Goal: Transaction & Acquisition: Book appointment/travel/reservation

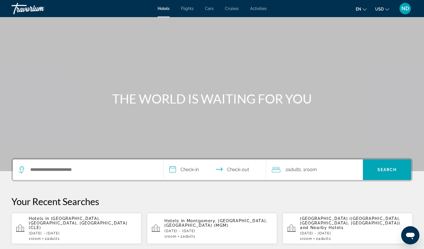
click at [209, 9] on span "Cars" at bounding box center [209, 8] width 9 height 5
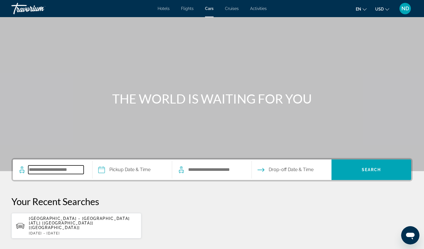
click at [54, 171] on input "Search pickup location" at bounding box center [55, 169] width 55 height 9
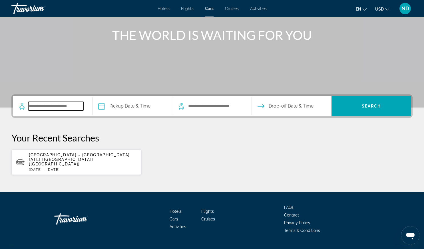
scroll to position [68, 0]
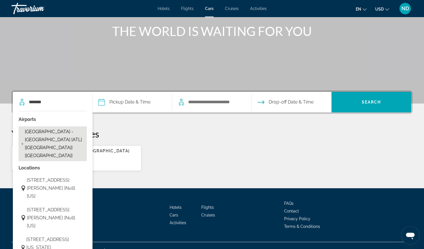
click at [54, 139] on span "[GEOGRAPHIC_DATA] - [GEOGRAPHIC_DATA] [ATL] [[GEOGRAPHIC_DATA]] [[GEOGRAPHIC_DA…" at bounding box center [54, 144] width 59 height 32
type input "**********"
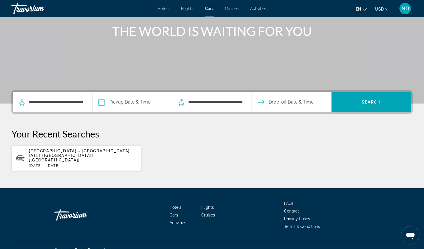
click at [121, 106] on input "Pickup date" at bounding box center [132, 103] width 82 height 22
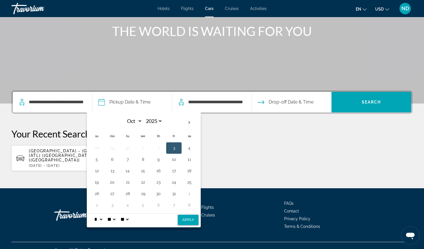
click at [225, 146] on div "[GEOGRAPHIC_DATA] - [GEOGRAPHIC_DATA] [ATL] [[GEOGRAPHIC_DATA]] [[GEOGRAPHIC_DA…" at bounding box center [211, 158] width 401 height 26
